Goal: Information Seeking & Learning: Learn about a topic

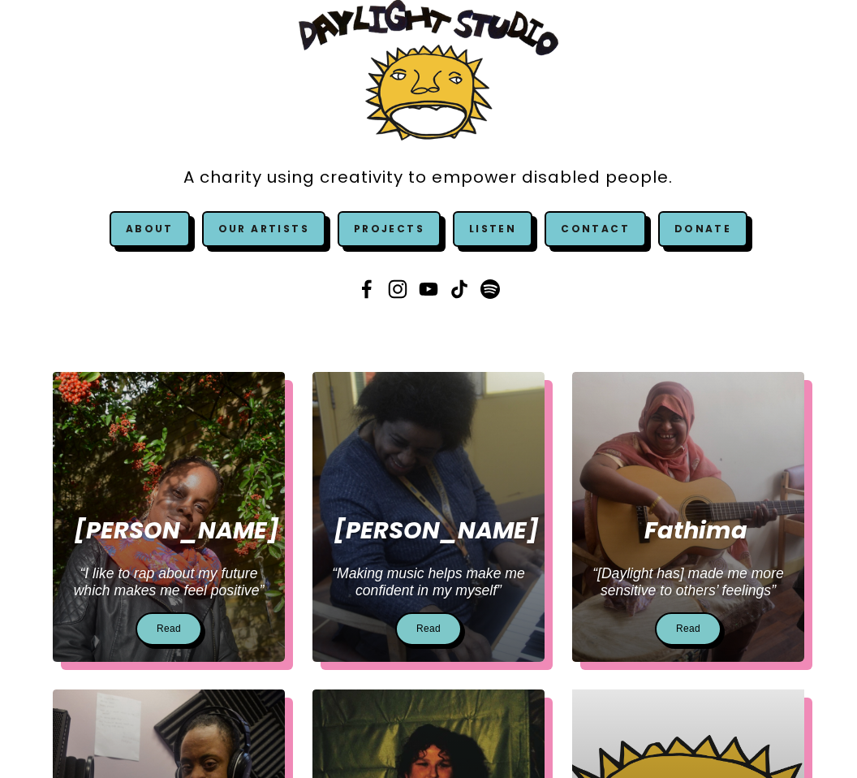
scroll to position [109, 0]
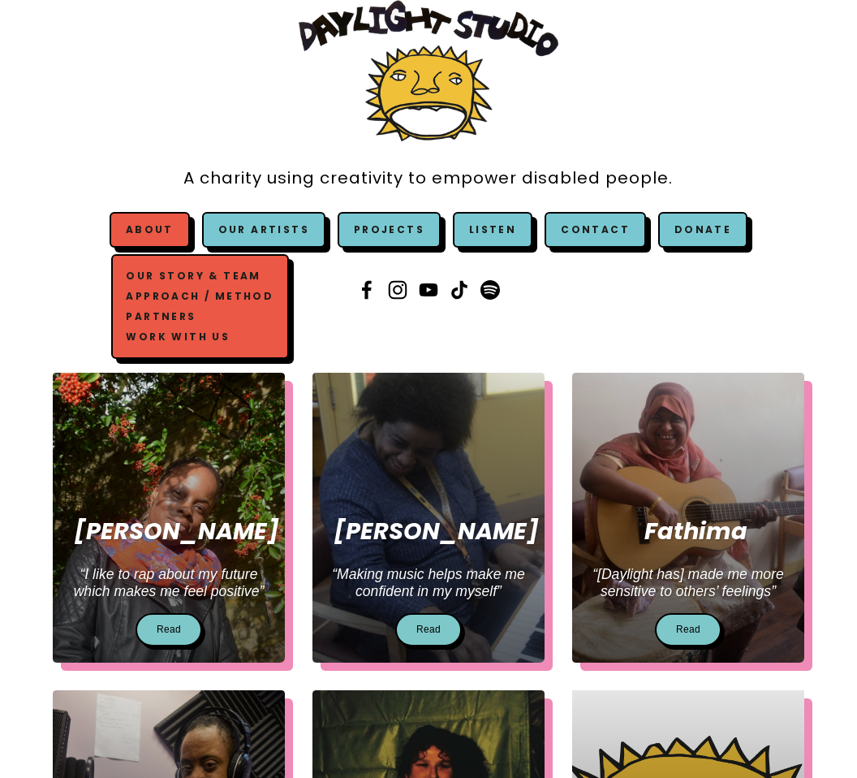
click at [179, 327] on link "Work with us" at bounding box center [200, 337] width 155 height 20
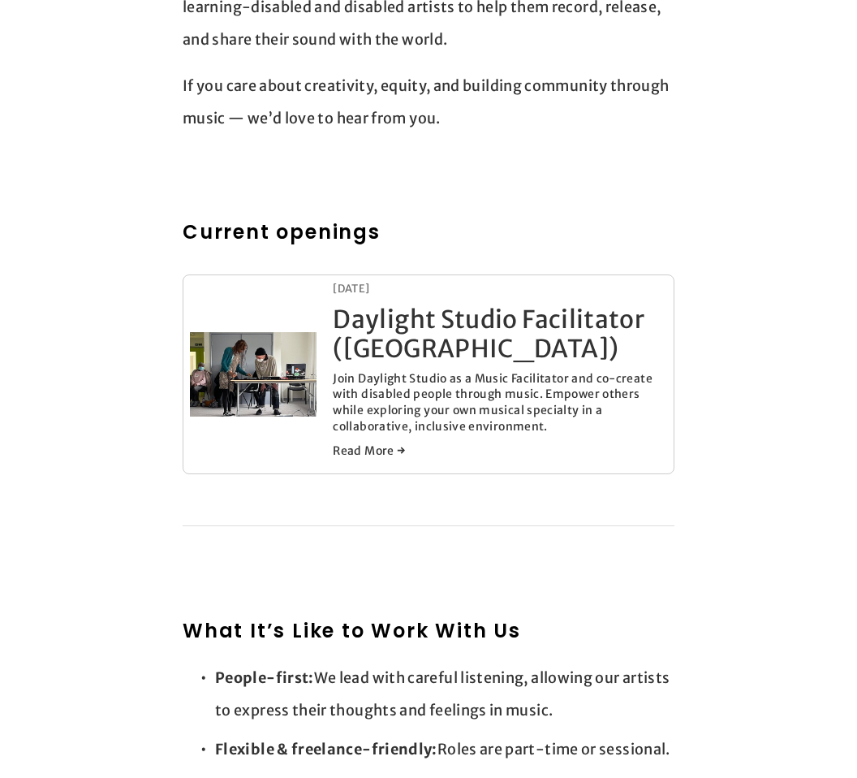
scroll to position [787, 0]
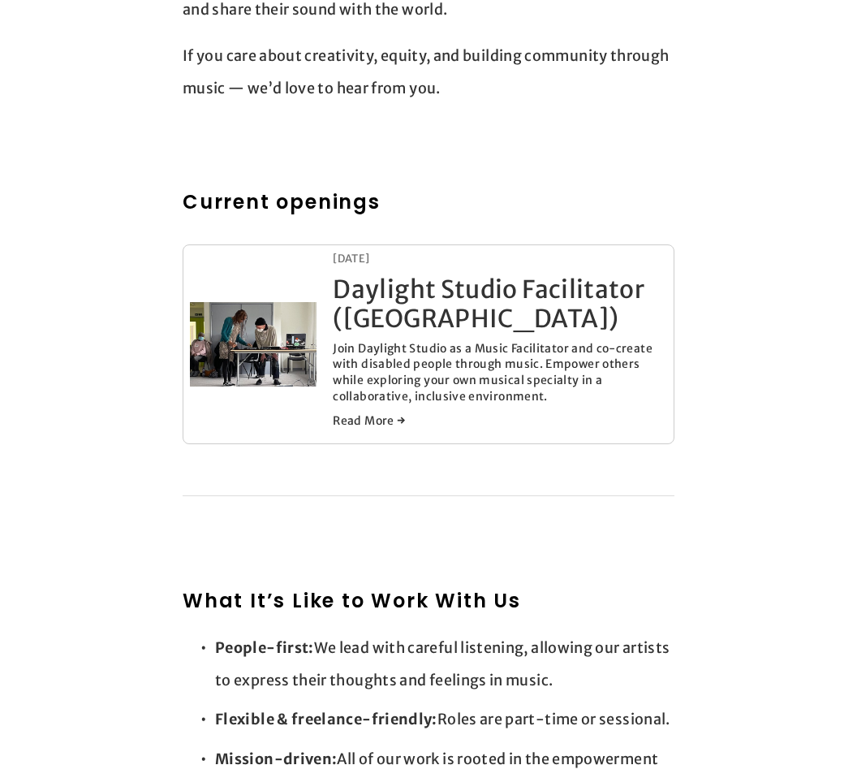
click at [364, 392] on div "[DATE] Daylight Studio Facilitator ([GEOGRAPHIC_DATA]) [DATE] Join Daylight Stu…" at bounding box center [500, 345] width 334 height 186
click at [365, 412] on link "Read More →" at bounding box center [500, 420] width 334 height 16
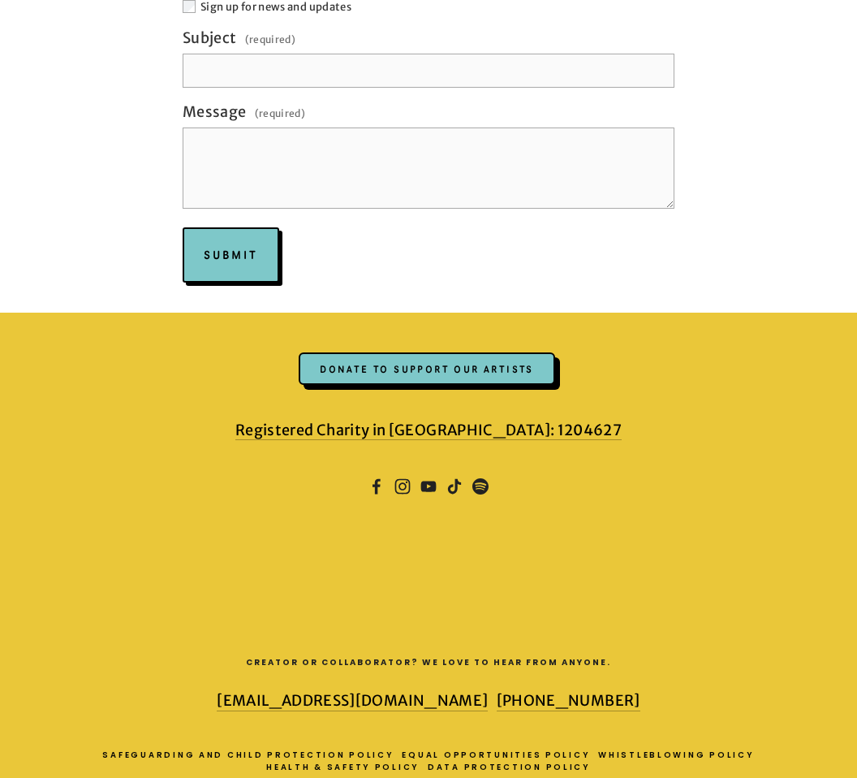
scroll to position [2051, 0]
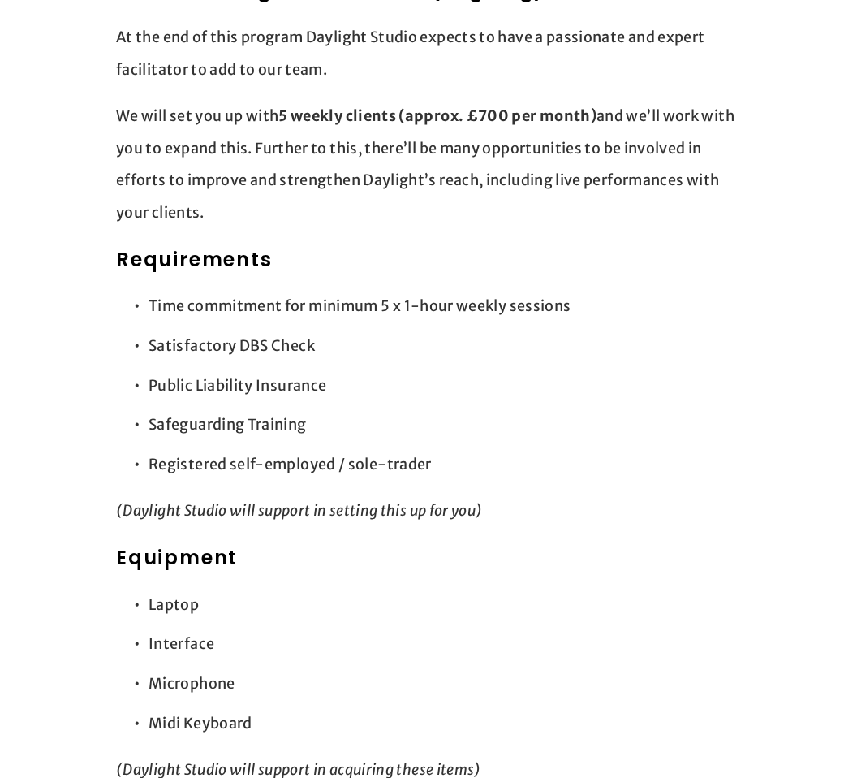
scroll to position [2025, 0]
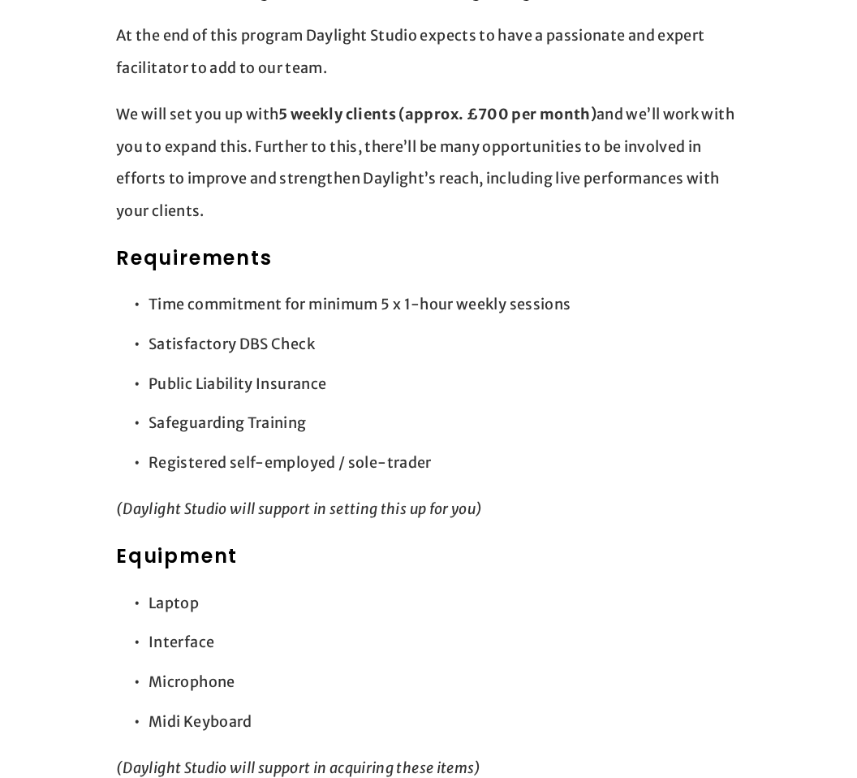
click at [257, 447] on p "Registered self-employed / sole-trader" at bounding box center [445, 463] width 593 height 32
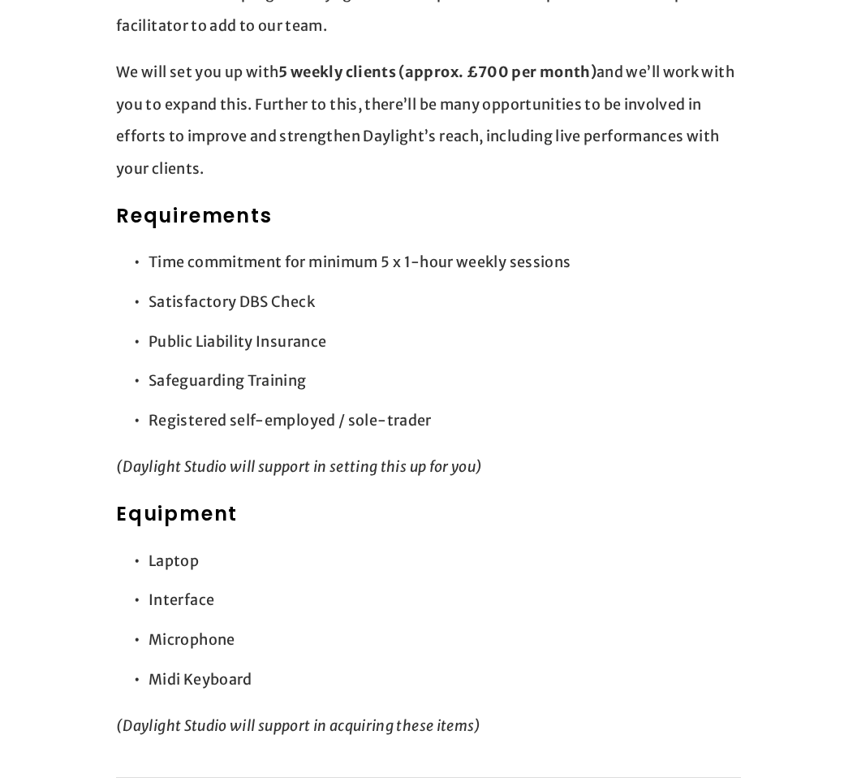
click at [278, 499] on h2 "Equipment" at bounding box center [428, 513] width 625 height 29
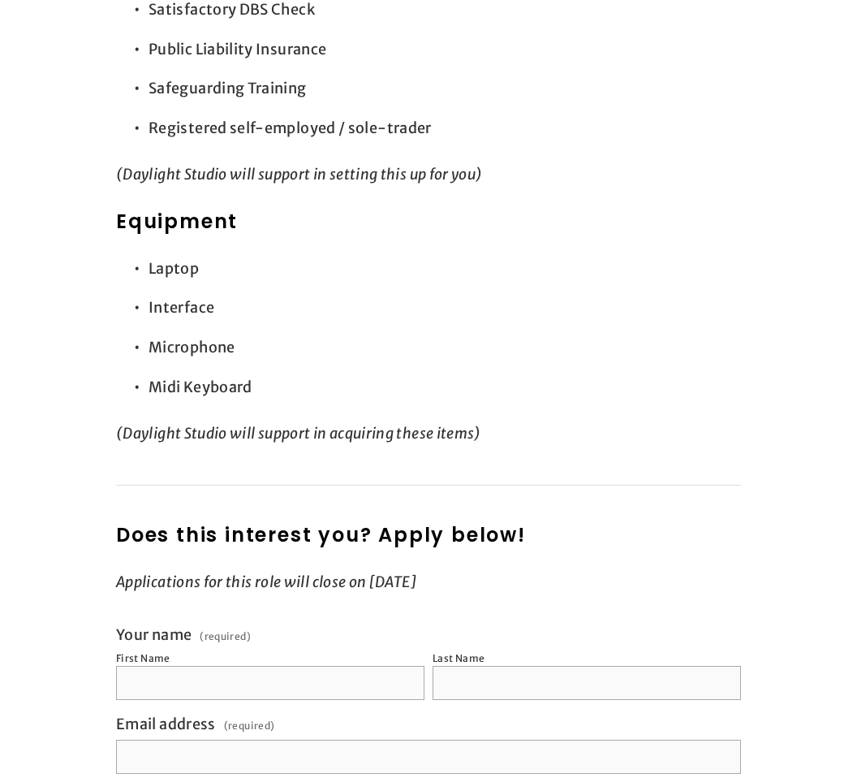
scroll to position [2371, 0]
